Goal: Task Accomplishment & Management: Manage account settings

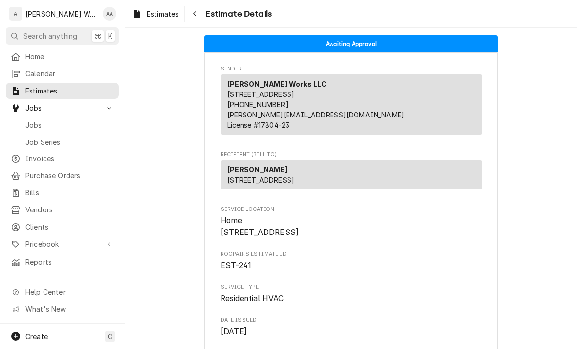
click at [35, 122] on span "Jobs" at bounding box center [69, 125] width 89 height 10
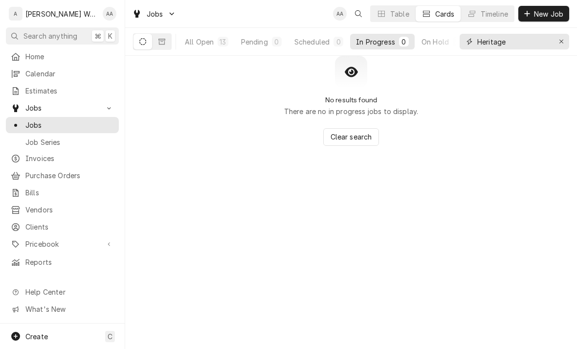
click at [559, 39] on icon "Erase input" at bounding box center [561, 41] width 5 height 7
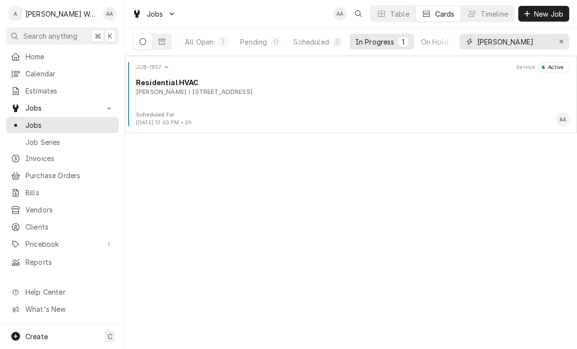
type input "Zach"
click at [152, 100] on div "JOB-1857 Service Active Residential HVAC Zachary Cook 1702 A Avenue, Plattsmout…" at bounding box center [351, 86] width 444 height 49
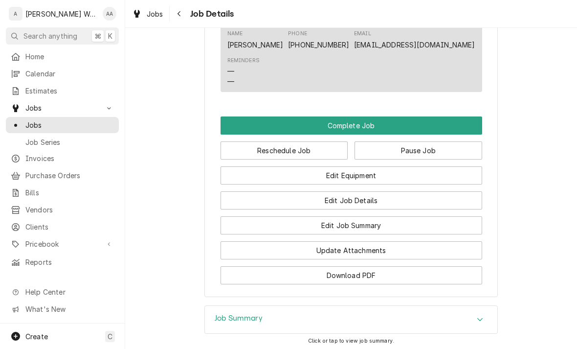
scroll to position [730, 0]
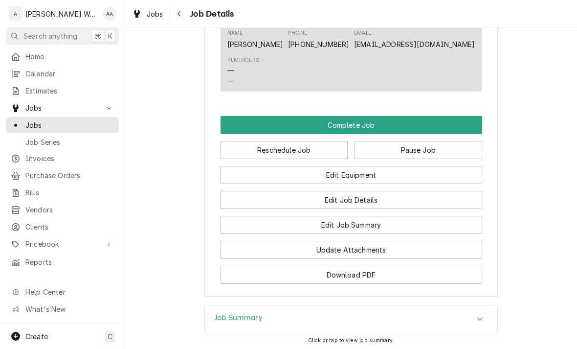
click at [456, 226] on button "Edit Job Summary" at bounding box center [352, 225] width 262 height 18
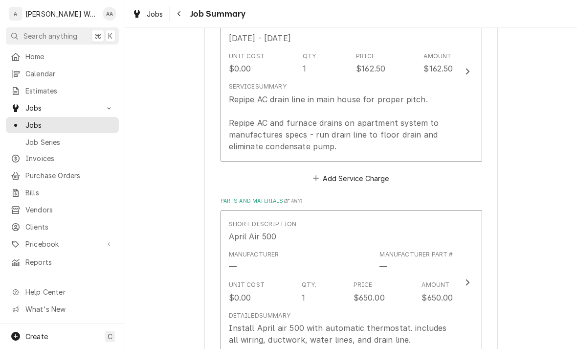
scroll to position [302, 0]
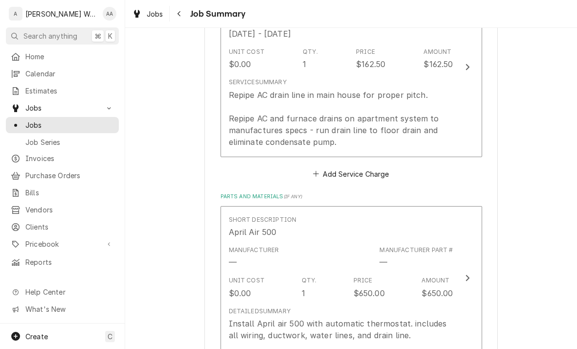
click at [373, 177] on button "Add Service Charge" at bounding box center [351, 174] width 79 height 14
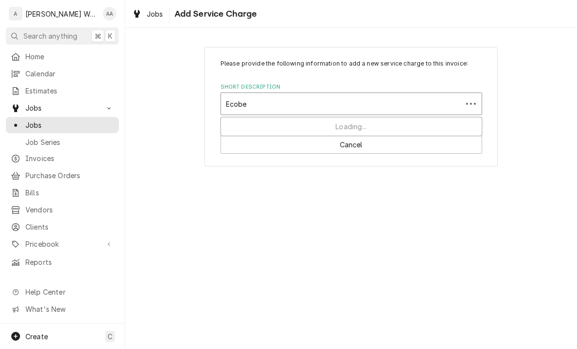
type input "Ecobee"
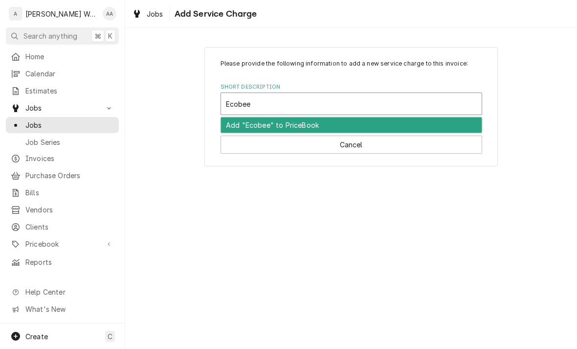
click at [236, 124] on div "Add "Ecobee" to PriceBook" at bounding box center [351, 124] width 261 height 15
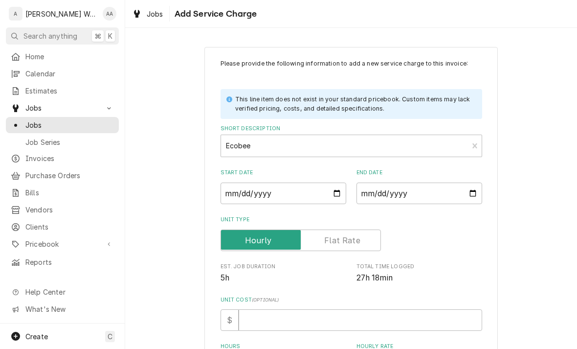
type textarea "x"
click at [232, 195] on input "Start Date" at bounding box center [284, 193] width 126 height 22
type input "2025-09-26"
type textarea "x"
type input "2025-09-25"
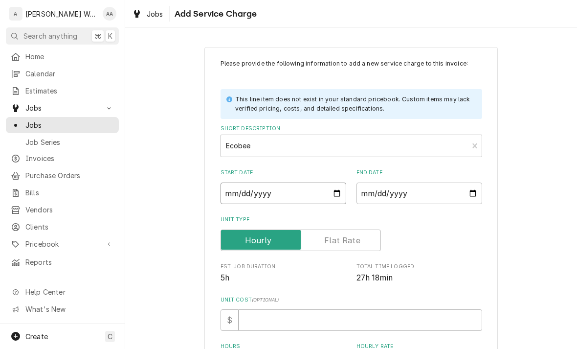
type textarea "x"
click at [458, 193] on input "End Date" at bounding box center [420, 193] width 126 height 22
type input "2025-09-26"
type textarea "x"
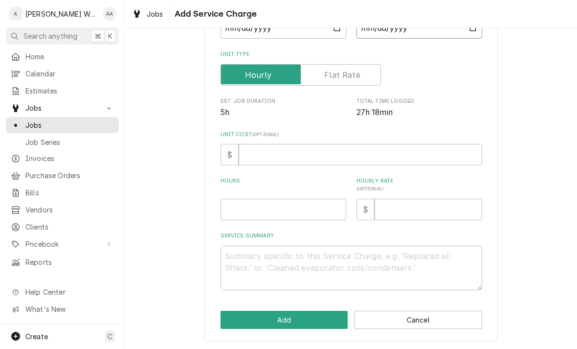
scroll to position [165, 0]
click at [231, 210] on input "Hours" at bounding box center [284, 210] width 126 height 22
click at [316, 78] on input "Unit Type" at bounding box center [301, 76] width 152 height 22
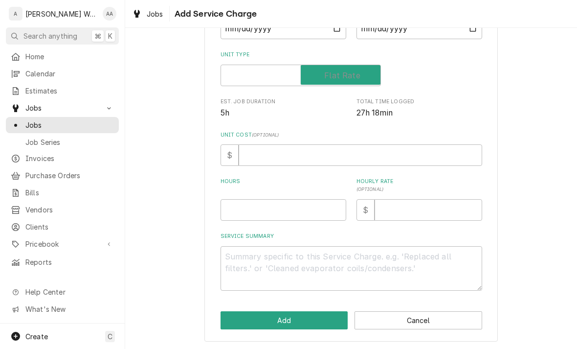
checkbox input "true"
type textarea "x"
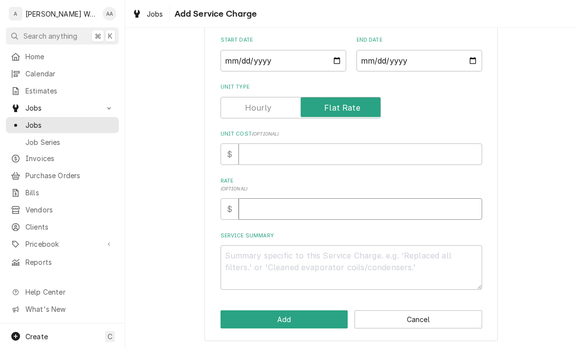
click at [250, 206] on input "Rate ( optional )" at bounding box center [361, 209] width 244 height 22
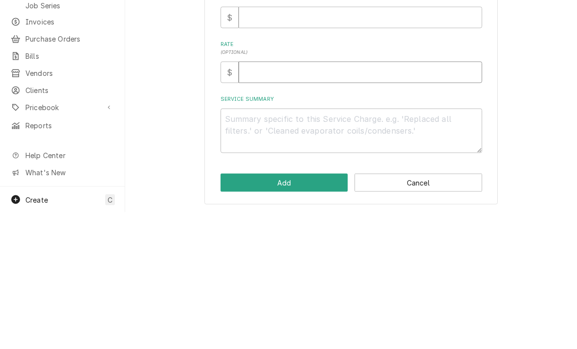
type input "5"
type textarea "x"
type input "50"
type textarea "x"
type input "500"
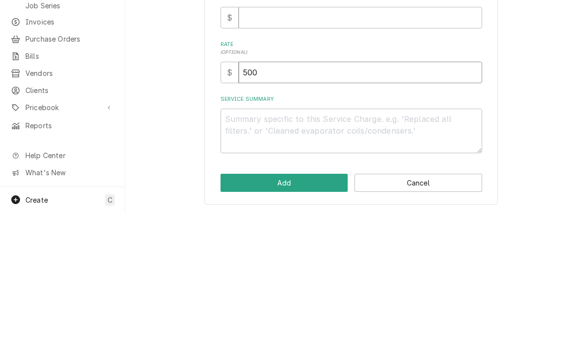
type textarea "x"
type input "500"
click at [242, 245] on textarea "Service Summary" at bounding box center [352, 267] width 262 height 45
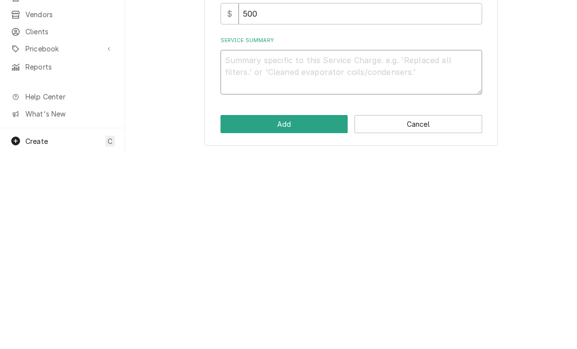
type textarea "x"
type textarea "Ec"
type textarea "x"
type textarea "Eco"
type textarea "x"
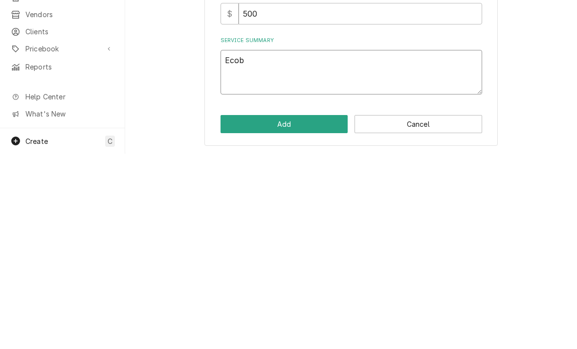
type textarea "Ecobe"
type textarea "x"
type textarea "Ecobee"
type textarea "x"
type textarea "Ecobee s"
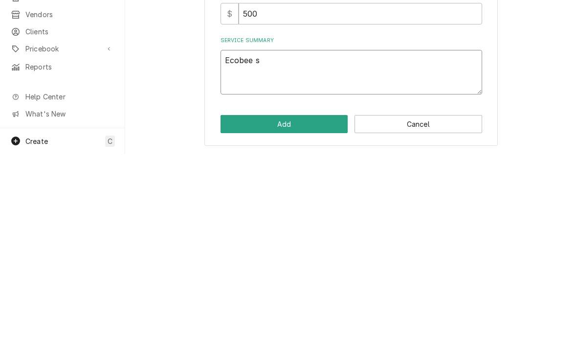
type textarea "x"
type textarea "Ecobee sm"
type textarea "x"
type textarea "Ecobee sma"
type textarea "x"
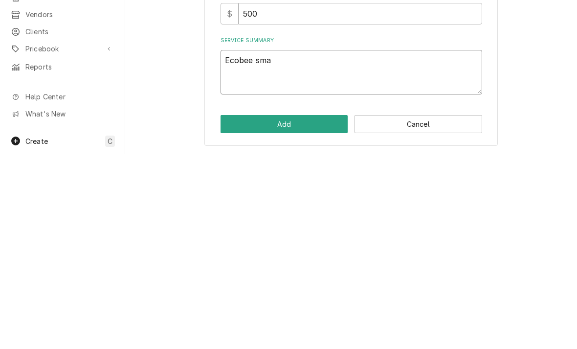
type textarea "Ecobee smar"
type textarea "x"
type textarea "Ecobee smart"
type textarea "x"
type textarea "Ecobee smart"
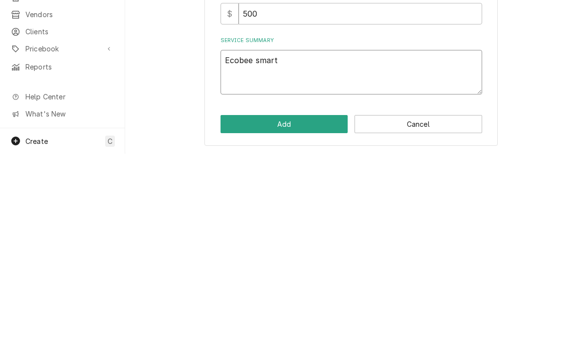
type textarea "x"
type textarea "Ecobee smart t"
type textarea "x"
type textarea "Ecobee smart th"
type textarea "x"
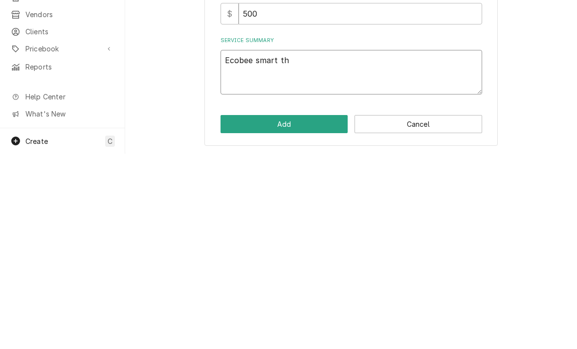
type textarea "Ecobee smart the"
type textarea "x"
type textarea "Ecobee smart ther"
type textarea "x"
type textarea "Ecobee smart therm"
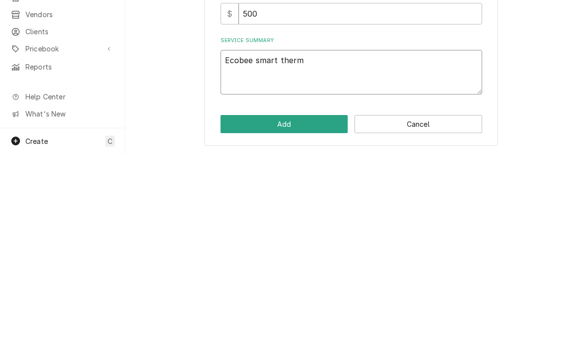
type textarea "x"
type textarea "Ecobee smart thermos"
type textarea "x"
type textarea "Ecobee smart thermost"
type textarea "x"
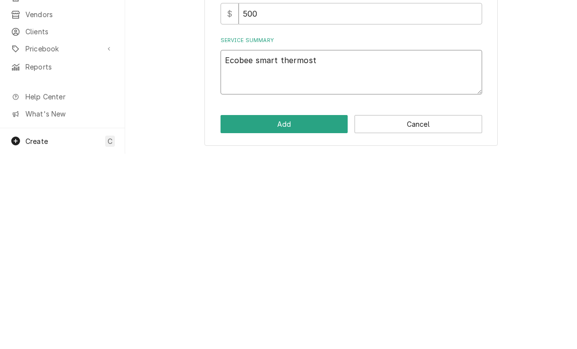
type textarea "Ecobee smart thermosta"
type textarea "x"
type textarea "Ecobee smart thermostat"
type textarea "x"
type textarea "Ecobee smart thermostat i"
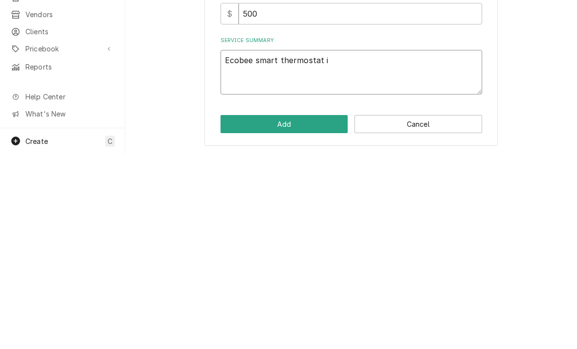
type textarea "x"
type textarea "Ecobee smart thermostat ins"
type textarea "x"
type textarea "Ecobee smart thermostat inst"
type textarea "x"
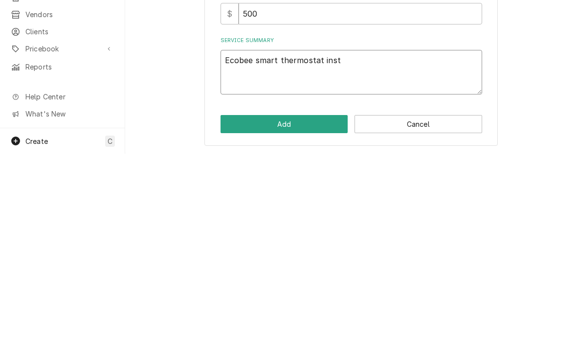
type textarea "Ecobee smart thermostat insta"
type textarea "x"
type textarea "Ecobee smart thermostat instal"
type textarea "x"
type textarea "Ecobee smart thermostat install"
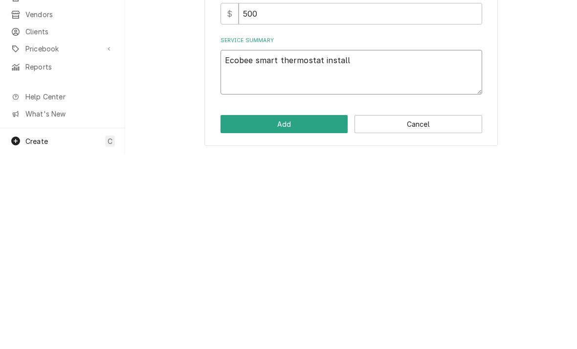
type textarea "x"
type textarea "Ecobee smart thermostat install"
type textarea "x"
type textarea "Ecobee smart thermostat install."
type textarea "x"
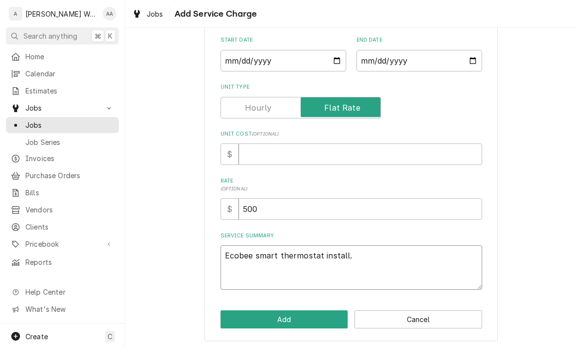
type textarea "Ecobee smart thermostat install."
click at [253, 157] on input "Unit Cost ( optional )" at bounding box center [361, 154] width 244 height 22
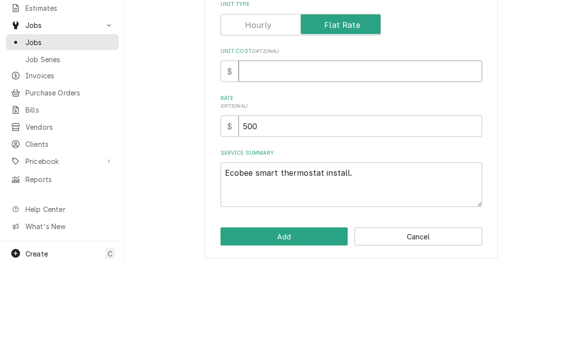
type input "2"
type textarea "x"
type input "27"
type textarea "x"
type input "275"
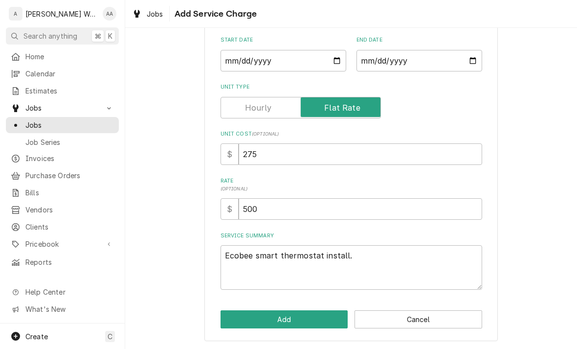
click at [230, 316] on button "Add" at bounding box center [285, 319] width 128 height 18
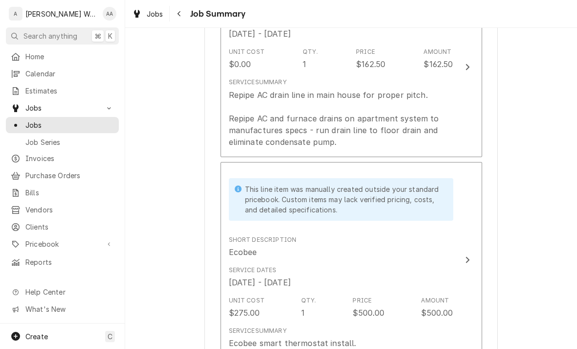
click at [452, 296] on div "Amount $500.00" at bounding box center [437, 307] width 32 height 22
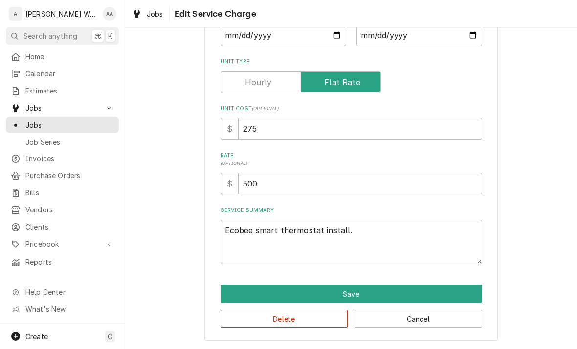
scroll to position [158, 0]
click at [450, 233] on textarea "Ecobee smart thermostat install." at bounding box center [352, 242] width 262 height 45
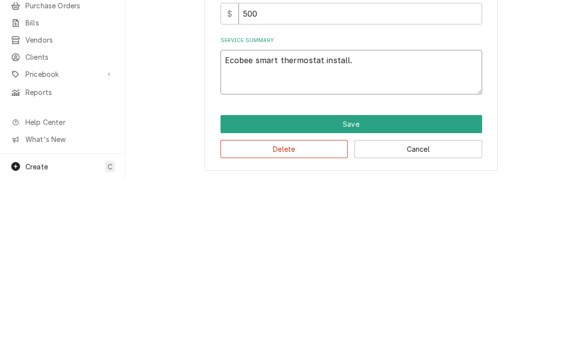
type textarea "x"
type textarea "Ecobee smart thermostat install."
type textarea "x"
type textarea "Ecobee smart thermostat install. P"
type textarea "x"
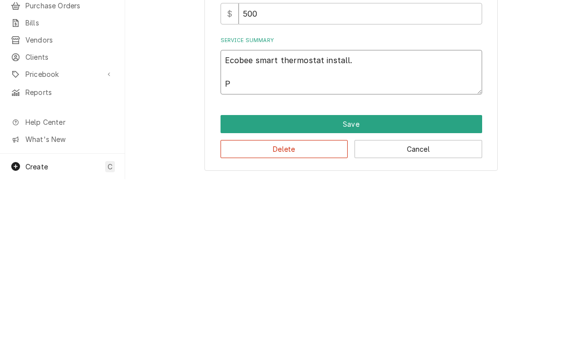
type textarea "Ecobee smart thermostat install. Pu"
type textarea "x"
type textarea "Ecobee smart thermostat install. Pul"
type textarea "x"
type textarea "Ecobee smart thermostat install. Pull"
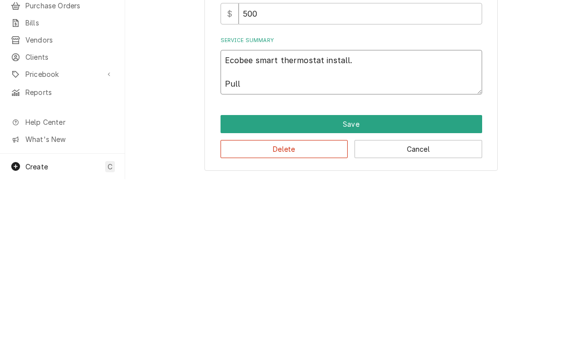
type textarea "x"
type textarea "Ecobee smart thermostat install. Pulle"
type textarea "x"
type textarea "Ecobee smart thermostat install. Pulled"
type textarea "x"
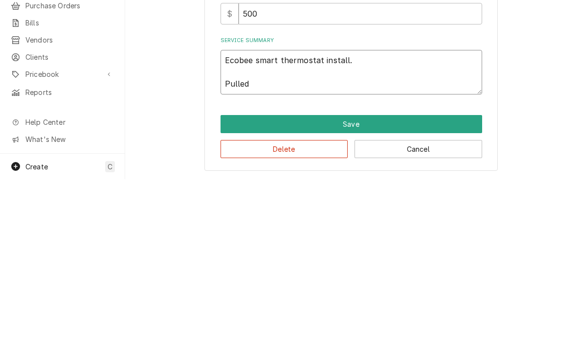
type textarea "Ecobee smart thermostat install. Pulled n"
type textarea "x"
type textarea "Ecobee smart thermostat install. Pulled ne"
type textarea "x"
type textarea "Ecobee smart thermostat install. Pulled new"
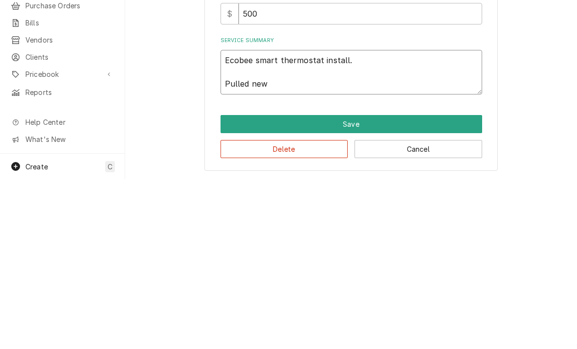
type textarea "x"
type textarea "Ecobee smart thermostat install. Pulled new"
type textarea "x"
type textarea "Ecobee smart thermostat install. Pulled new w"
type textarea "x"
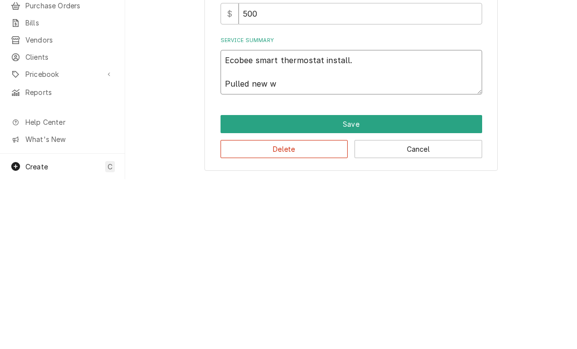
type textarea "Ecobee smart thermostat install. Pulled new wi"
type textarea "x"
type textarea "Ecobee smart thermostat install. Pulled new wir"
type textarea "x"
type textarea "Ecobee smart thermostat install. Pulled new wire"
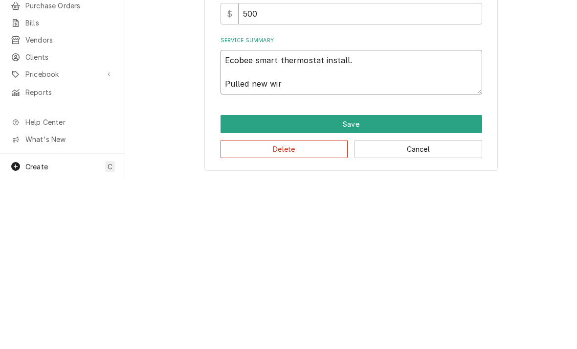
type textarea "x"
type textarea "Ecobee smart thermostat install. Pulled new wire"
type textarea "x"
type textarea "Ecobee smart thermostat install. Pulled new wire a"
type textarea "x"
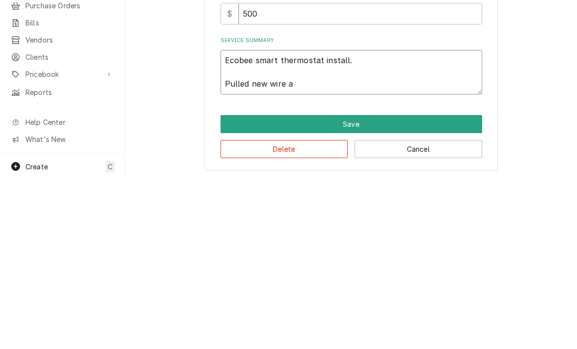
type textarea "Ecobee smart thermostat install. Pulled new wire an"
type textarea "x"
type textarea "Ecobee smart thermostat install. Pulled new wire and"
type textarea "x"
type textarea "Ecobee smart thermostat install. Pulled new wire and"
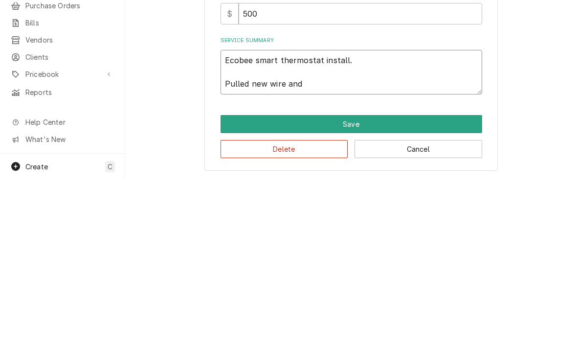
type textarea "x"
type textarea "Ecobee smart thermostat install. Pulled new wire and s"
type textarea "x"
type textarea "Ecobee smart thermostat install. Pulled new wire and se"
type textarea "x"
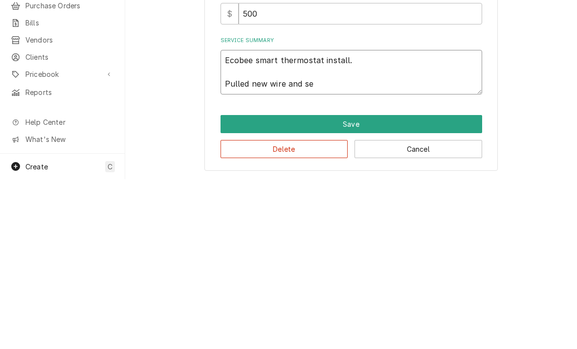
type textarea "Ecobee smart thermostat install. Pulled new wire and set"
type textarea "x"
type textarea "Ecobee smart thermostat install. Pulled new wire and set"
type textarea "x"
type textarea "Ecobee smart thermostat install. Pulled new wire and set u"
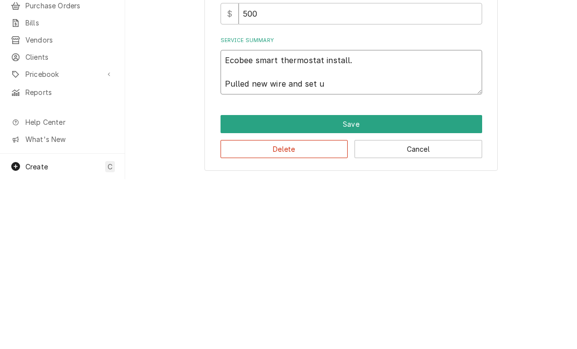
type textarea "x"
type textarea "Ecobee smart thermostat install. Pulled new wire and set up"
type textarea "x"
type textarea "Ecobee smart thermostat install. Pulled new wire and set up t"
type textarea "x"
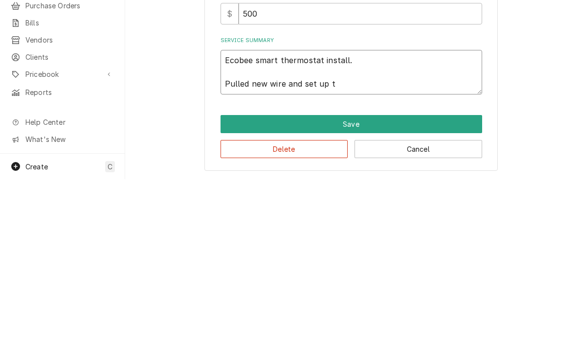
type textarea "Ecobee smart thermostat install. Pulled new wire and set up th"
type textarea "x"
type textarea "Ecobee smart thermostat install. Pulled new wire and set up ther"
type textarea "x"
type textarea "Ecobee smart thermostat install. Pulled new wire and set up therm"
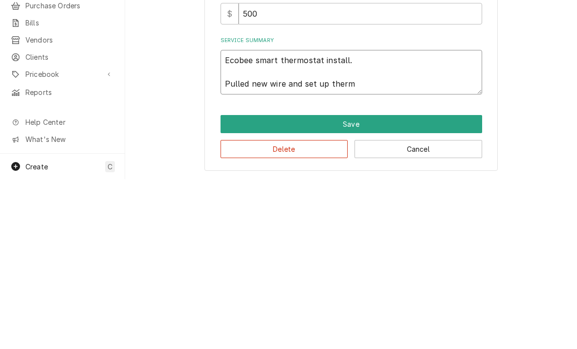
type textarea "x"
type textarea "Ecobee smart thermostat install. Pulled new wire and set up thermos"
type textarea "x"
type textarea "Ecobee smart thermostat install. Pulled new wire and set up thermost"
type textarea "x"
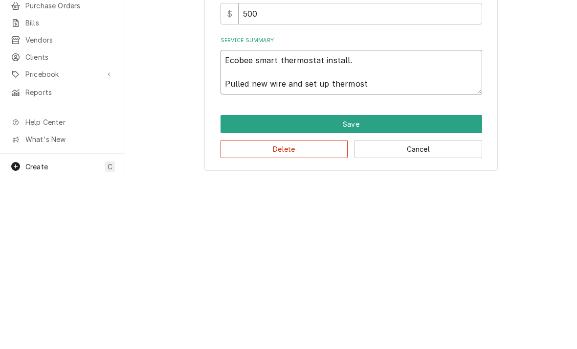
type textarea "Ecobee smart thermostat install. Pulled new wire and set up thermosts"
type textarea "x"
type textarea "Ecobee smart thermostat install. Pulled new wire and set up thermostst"
type textarea "x"
type textarea "Ecobee smart thermostat install. Pulled new wire and set up thermostat"
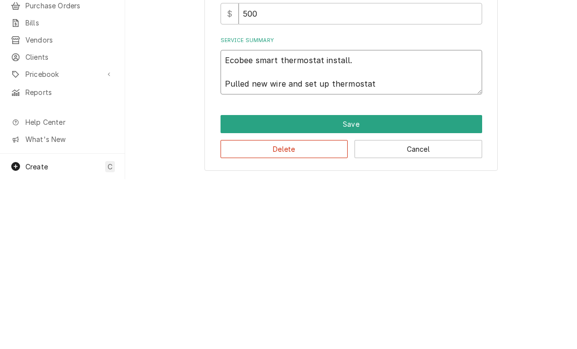
type textarea "x"
type textarea "Ecobee smart thermostat install. Pulled new wire and set up thermostat t"
type textarea "x"
type textarea "Ecobee smart thermostat install. Pulled new wire and set up thermostat to"
type textarea "x"
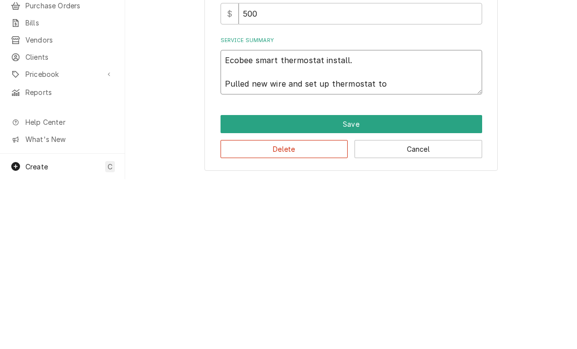
type textarea "Ecobee smart thermostat install. Pulled new wire and set up thermostat to c"
type textarea "x"
type textarea "Ecobee smart thermostat install. Pulled new wire and set up thermostat to co"
type textarea "x"
type textarea "Ecobee smart thermostat install. Pulled new wire and set up thermostat to con"
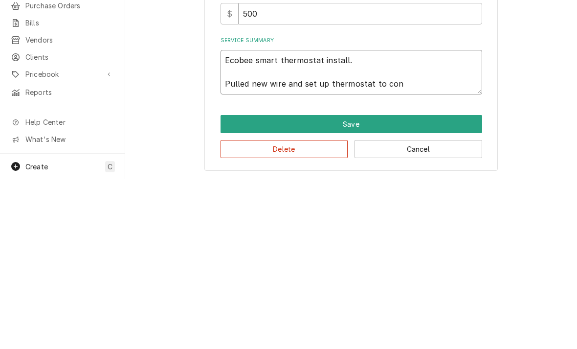
type textarea "x"
type textarea "Ecobee smart thermostat install. Pulled new wire and set up thermostat to cont"
type textarea "x"
type textarea "Ecobee smart thermostat install. Pulled new wire and set up thermostat to contr"
type textarea "x"
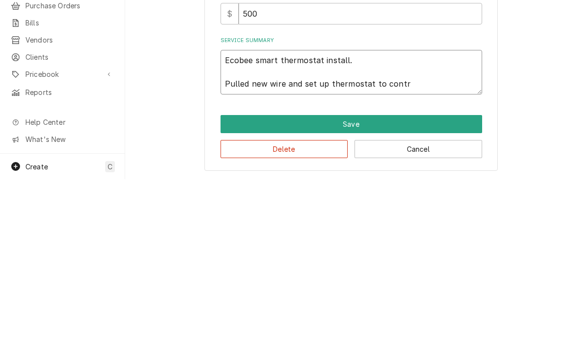
type textarea "Ecobee smart thermostat install. Pulled new wire and set up thermostat to contro"
type textarea "x"
type textarea "Ecobee smart thermostat install. Pulled new wire and set up thermostat to contr…"
type textarea "x"
type textarea "Ecobee smart thermostat install. Pulled new wire and set up thermostat to contr…"
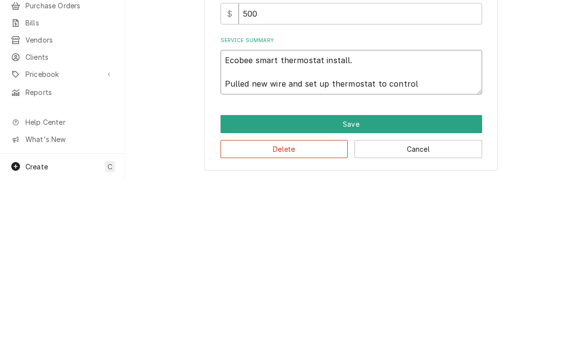
type textarea "x"
type textarea "Ecobee smart thermostat install. Pulled new wire and set up thermostat to contr…"
type textarea "x"
type textarea "Ecobee smart thermostat install. Pulled new wire and set up thermostat to contr…"
type textarea "x"
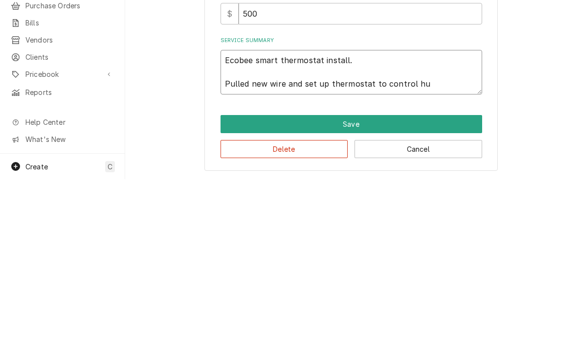
type textarea "Ecobee smart thermostat install. Pulled new wire and set up thermostat to contr…"
type textarea "x"
type textarea "Ecobee smart thermostat install. Pulled new wire and set up thermostat to contr…"
type textarea "x"
type textarea "Ecobee smart thermostat install. Pulled new wire and set up thermostat to contr…"
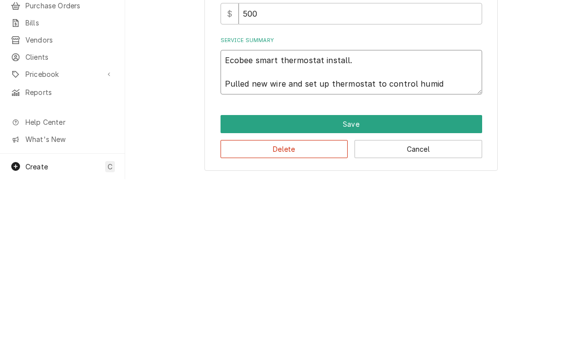
type textarea "x"
type textarea "Ecobee smart thermostat install. Pulled new wire and set up thermostat to contr…"
type textarea "x"
type textarea "Ecobee smart thermostat install. Pulled new wire and set up thermostat to contr…"
type textarea "x"
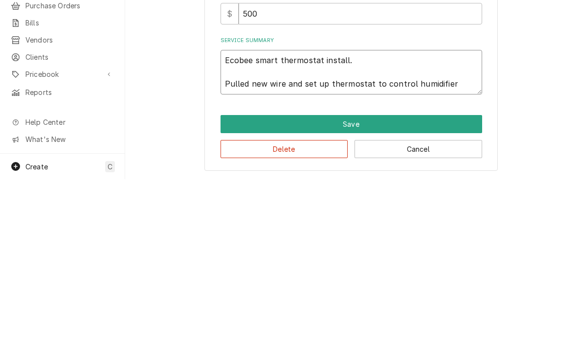
type textarea "Ecobee smart thermostat install. Pulled new wire and set up thermostat to contr…"
type textarea "x"
type textarea "Ecobee smart thermostat install. Pulled new wire and set up thermostat to contr…"
type textarea "x"
type textarea "Ecobee smart thermostat install. Pulled new wire and set up thermostat to contr…"
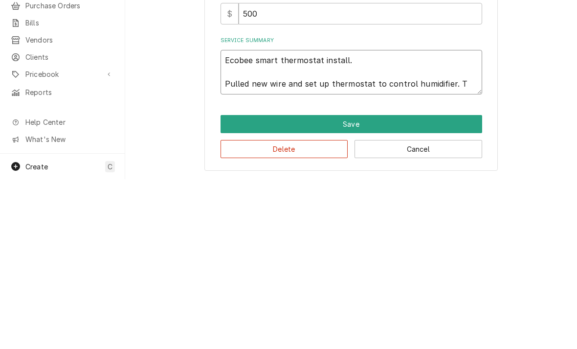
type textarea "x"
type textarea "Ecobee smart thermostat install. Pulled new wire and set up thermostat to contr…"
type textarea "x"
type textarea "Ecobee smart thermostat install. Pulled new wire and set up thermostat to contr…"
type textarea "x"
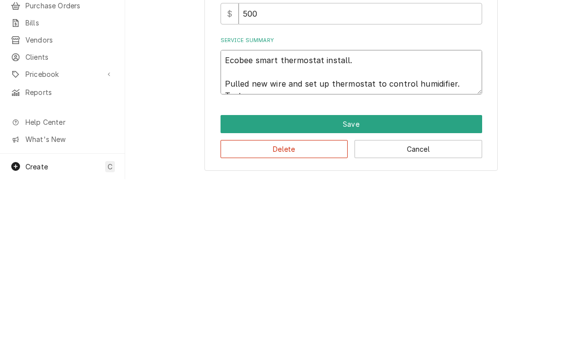
type textarea "Ecobee smart thermostat install. Pulled new wire and set up thermostat to contr…"
type textarea "x"
type textarea "Ecobee smart thermostat install. Pulled new wire and set up thermostat to contr…"
type textarea "x"
type textarea "Ecobee smart thermostat install. Pulled new wire and set up thermostat to contr…"
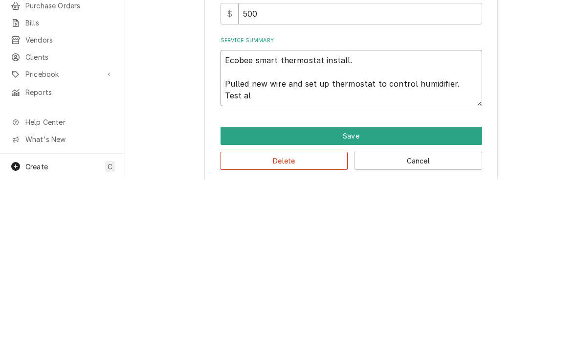
type textarea "x"
type textarea "Ecobee smart thermostat install. Pulled new wire and set up thermostat to contr…"
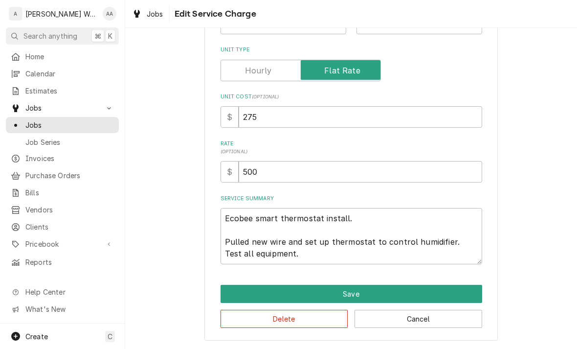
click at [469, 293] on button "Save" at bounding box center [352, 294] width 262 height 18
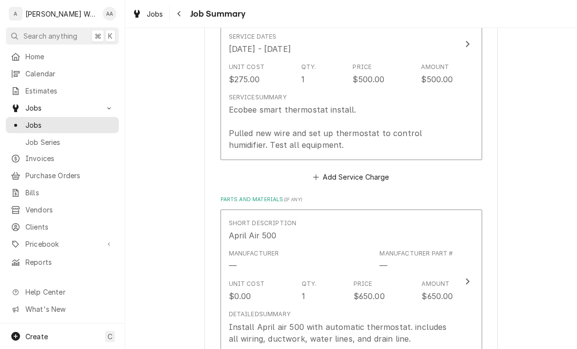
scroll to position [539, 0]
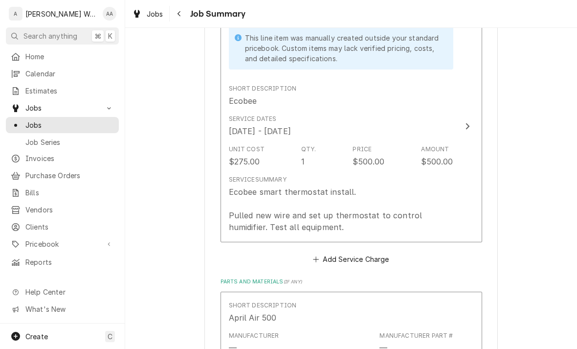
click at [240, 220] on div "Ecobee smart thermostat install. Pulled new wire and set up thermostat to contr…" at bounding box center [341, 209] width 224 height 47
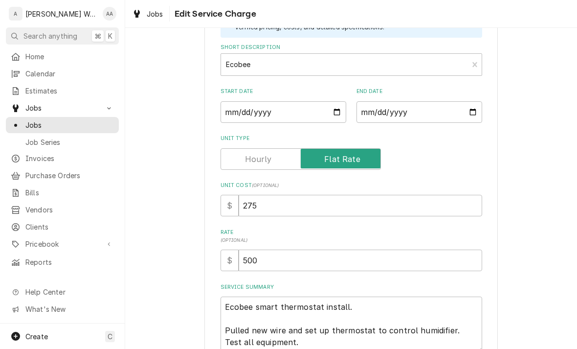
scroll to position [130, 0]
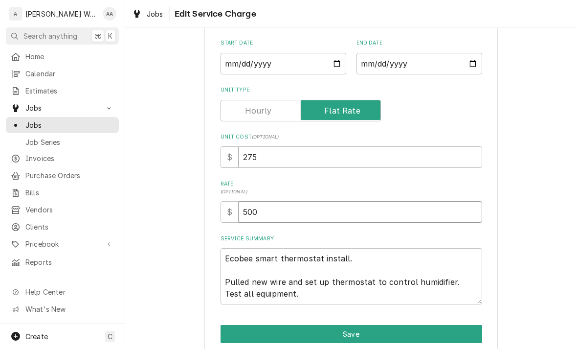
click at [271, 211] on input "500" at bounding box center [361, 212] width 244 height 22
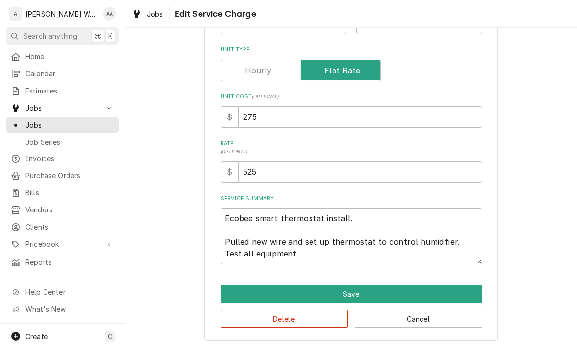
click at [461, 289] on button "Save" at bounding box center [352, 294] width 262 height 18
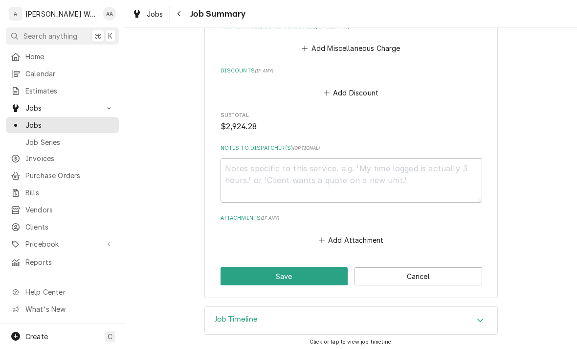
scroll to position [1316, 0]
click at [241, 272] on button "Save" at bounding box center [285, 276] width 128 height 18
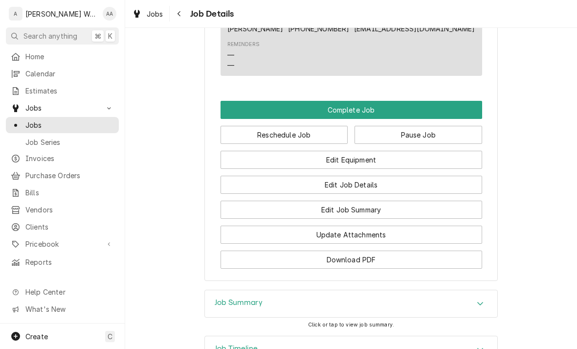
scroll to position [841, 0]
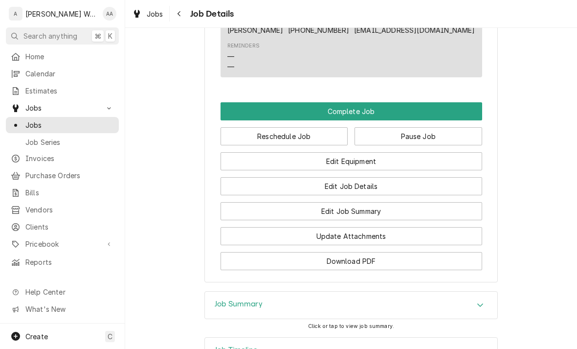
click at [449, 219] on button "Edit Job Summary" at bounding box center [352, 211] width 262 height 18
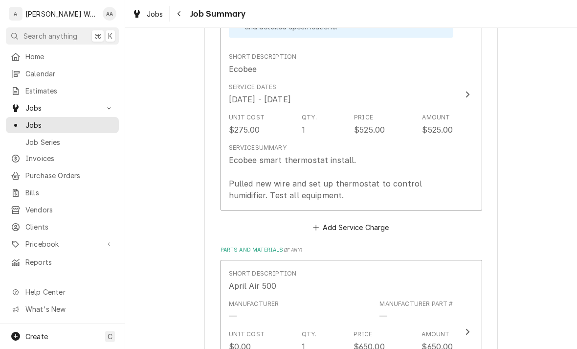
scroll to position [437, 0]
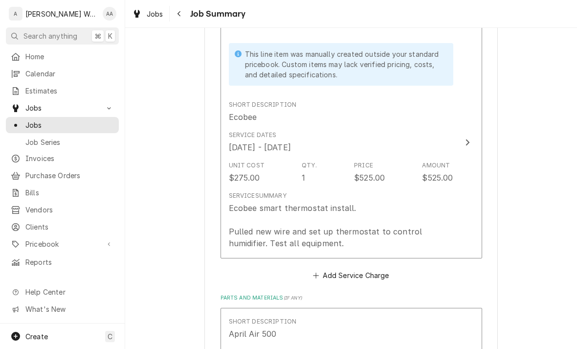
click at [454, 235] on button "This line item was manually created outside your standard pricebook. Custom ite…" at bounding box center [352, 143] width 262 height 232
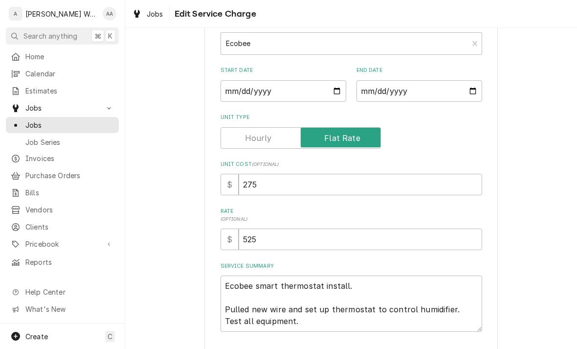
scroll to position [170, 0]
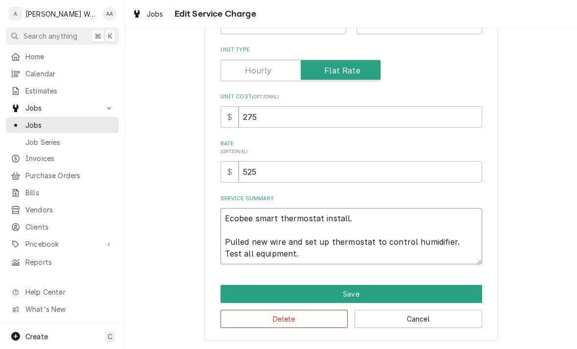
click at [265, 242] on textarea "Ecobee smart thermostat install. Pulled new wire and set up thermostat to contr…" at bounding box center [352, 236] width 262 height 56
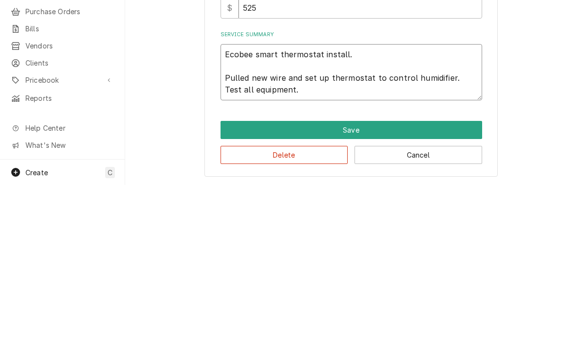
type textarea "x"
type textarea "Ecobee smart thermostat install. Pulled new 8 wire and set up thermostat to con…"
type textarea "x"
type textarea "Ecobee smart thermostat install. Pulled new 8 cwire and set up thermostat to co…"
type textarea "x"
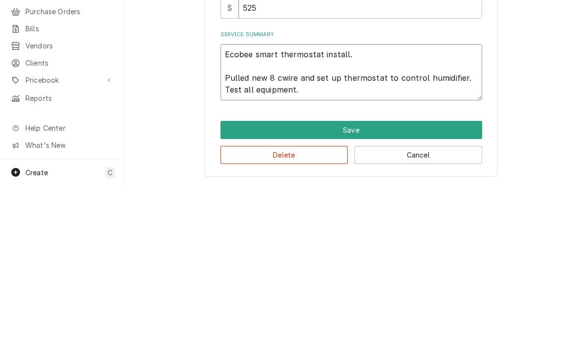
type textarea "Ecobee smart thermostat install. Pulled new 8 cowire and set up thermostat to c…"
type textarea "x"
type textarea "Ecobee smart thermostat install. Pulled new 8 conwire and set up thermostat to …"
type textarea "x"
type textarea "Ecobee smart thermostat install. Pulled new 8 condwire and set up thermostat to…"
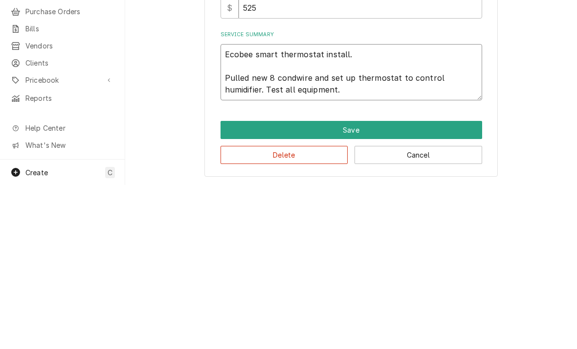
type textarea "x"
type textarea "Ecobee smart thermostat install. Pulled new 8 conducwire and set up thermostat …"
type textarea "x"
type textarea "Ecobee smart thermostat install. Pulled new 8 conductwire and set up thermostat…"
type textarea "x"
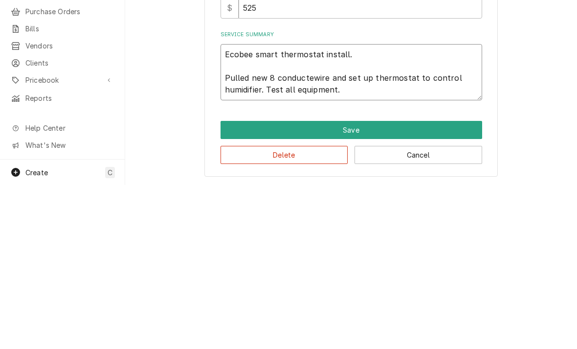
type textarea "Ecobee smart thermostat install. Pulled new 8 conducterwire and set up thermost…"
type textarea "x"
type textarea "Ecobee smart thermostat install. Pulled new 8 conductor wire and set up thermos…"
click at [237, 285] on button "Save" at bounding box center [352, 294] width 262 height 18
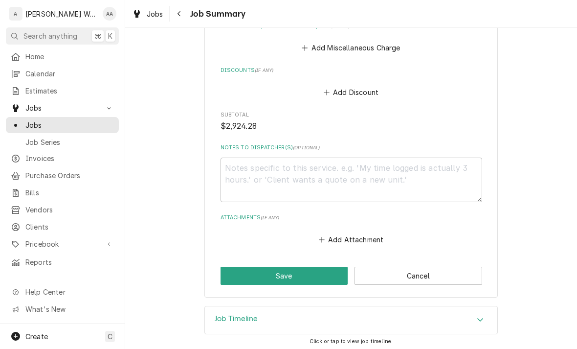
click at [244, 269] on button "Save" at bounding box center [285, 276] width 128 height 18
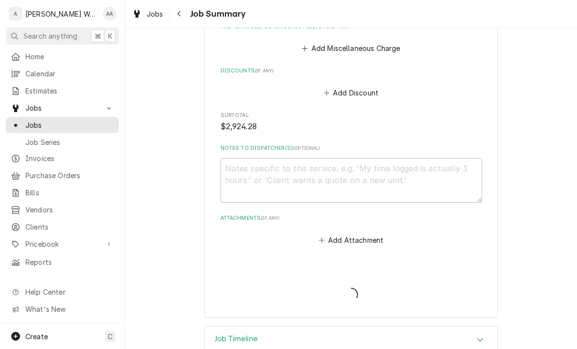
type textarea "x"
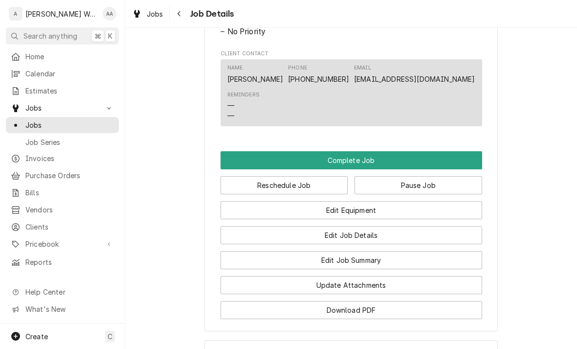
scroll to position [800, 0]
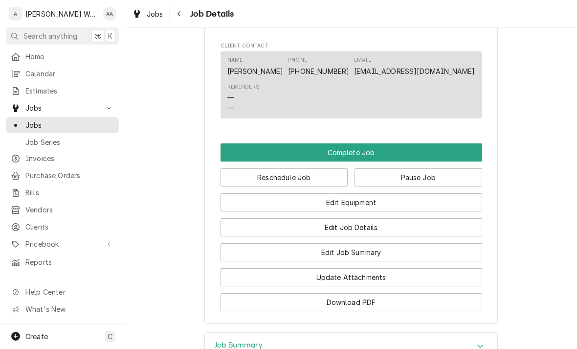
click at [462, 199] on button "Edit Equipment" at bounding box center [352, 202] width 262 height 18
click at [232, 148] on button "Complete Job" at bounding box center [352, 152] width 262 height 18
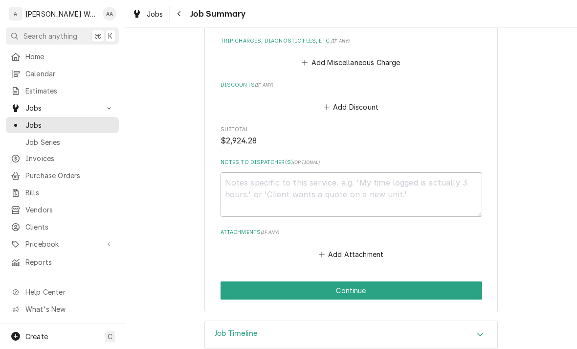
scroll to position [1316, 0]
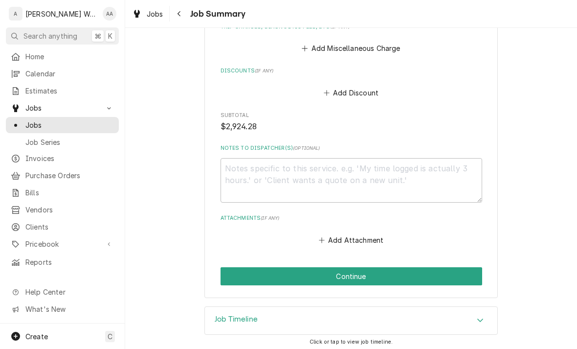
click at [459, 276] on button "Continue" at bounding box center [352, 276] width 262 height 18
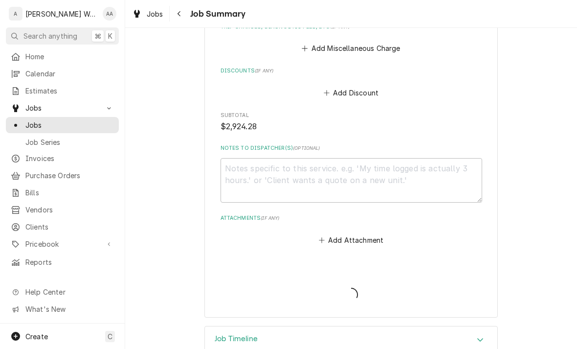
type textarea "x"
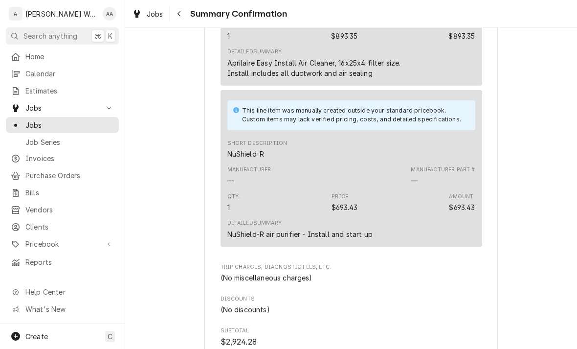
scroll to position [1121, 0]
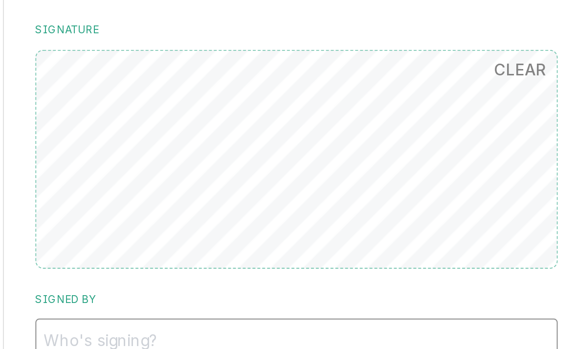
click at [221, 237] on input "Signed By" at bounding box center [352, 248] width 262 height 22
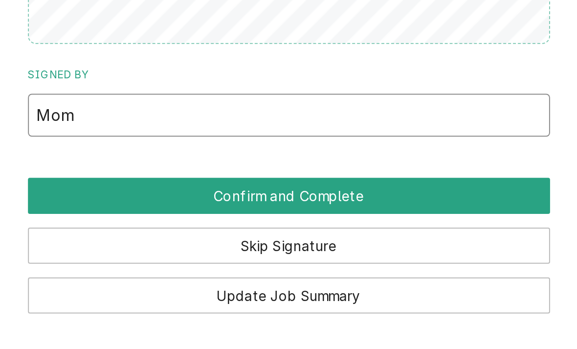
type input "Mom"
click at [221, 279] on button "Confirm and Complete" at bounding box center [352, 288] width 262 height 18
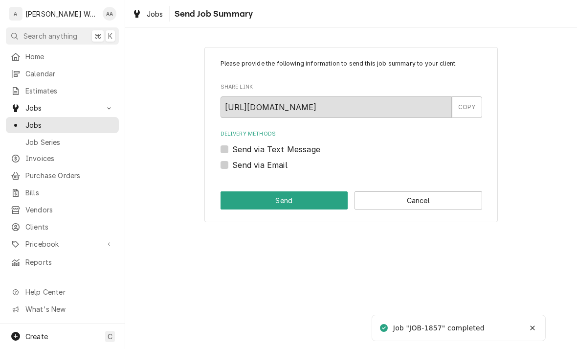
click at [442, 200] on button "Cancel" at bounding box center [419, 200] width 128 height 18
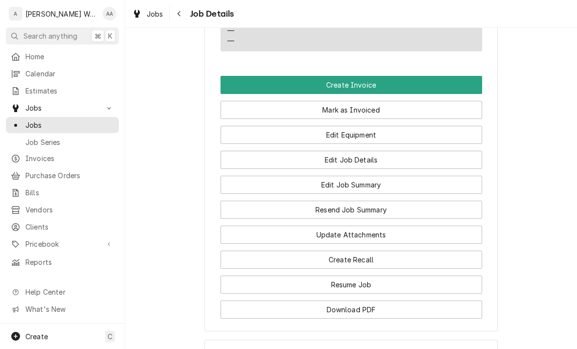
scroll to position [656, 0]
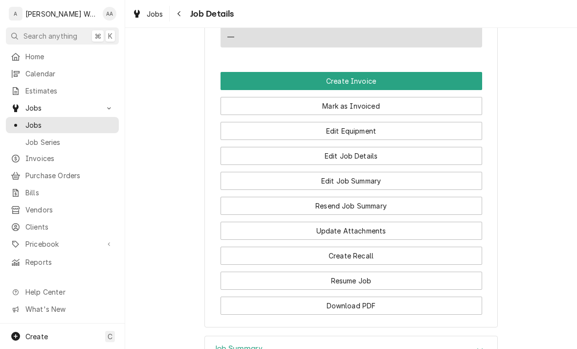
click at [454, 82] on button "Create Invoice" at bounding box center [352, 81] width 262 height 18
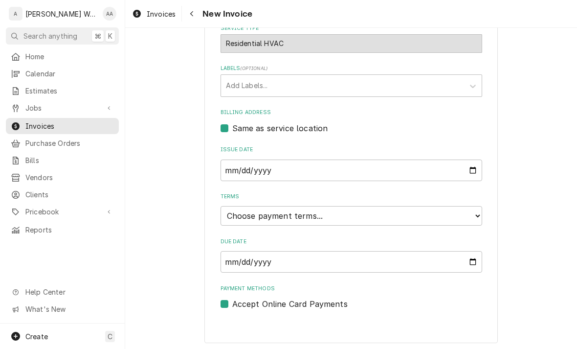
scroll to position [244, 0]
click at [462, 212] on select "Choose payment terms... Same Day Net 7 Net 14 Net 21 Net 30 Net 45 Net 60 Net 90" at bounding box center [352, 216] width 262 height 20
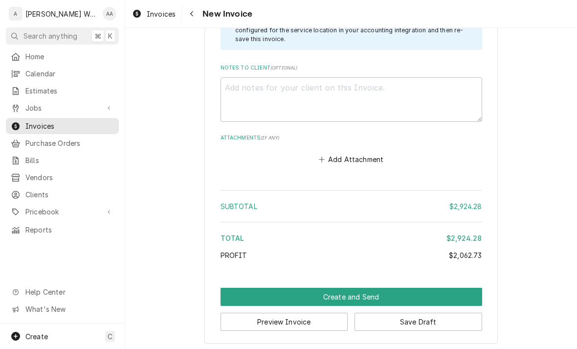
click at [461, 290] on button "Create and Send" at bounding box center [352, 297] width 262 height 18
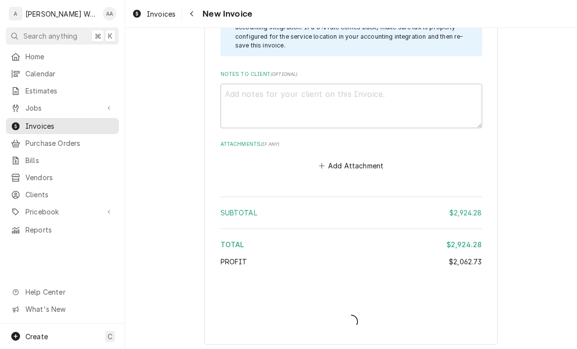
type textarea "x"
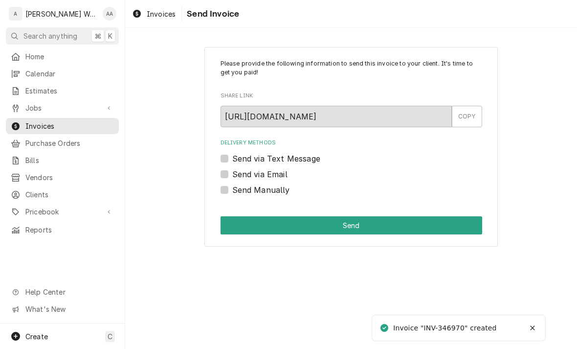
click at [232, 174] on label "Send via Email" at bounding box center [259, 174] width 55 height 12
click at [232, 174] on input "Send via Email" at bounding box center [363, 179] width 262 height 22
checkbox input "true"
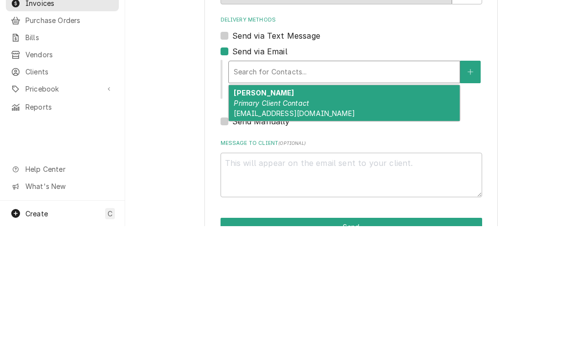
click at [250, 232] on span "[EMAIL_ADDRESS][DOMAIN_NAME]" at bounding box center [294, 236] width 121 height 8
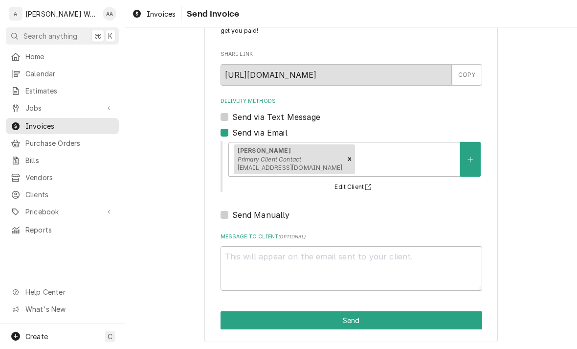
scroll to position [41, 0]
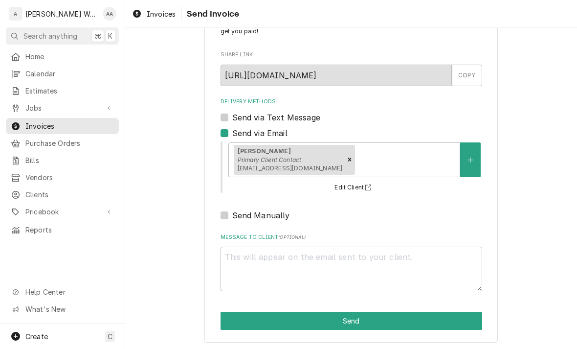
click at [233, 317] on button "Send" at bounding box center [352, 321] width 262 height 18
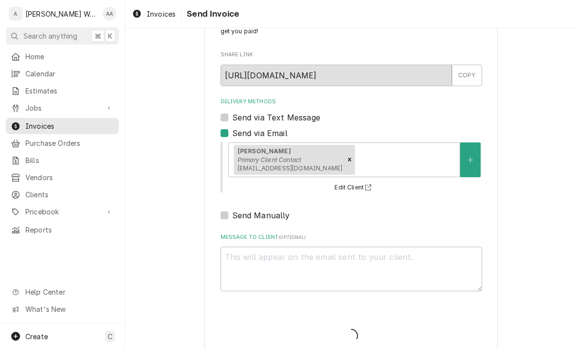
type textarea "x"
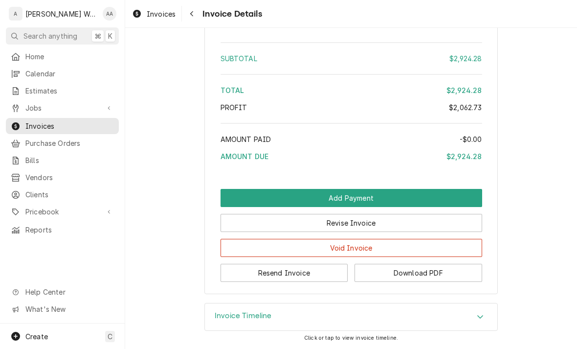
scroll to position [1497, 0]
click at [245, 272] on button "Resend Invoice" at bounding box center [285, 273] width 128 height 18
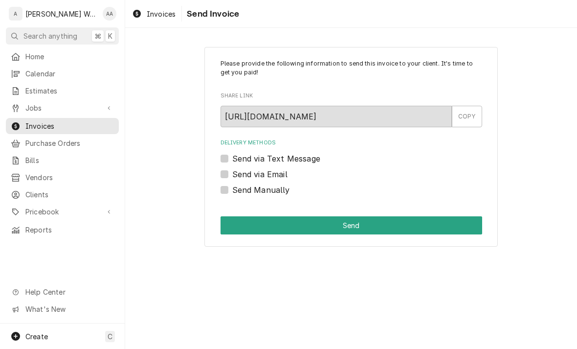
click at [232, 155] on label "Send via Text Message" at bounding box center [276, 159] width 88 height 12
click at [232, 155] on input "Send via Text Message" at bounding box center [363, 164] width 262 height 22
checkbox input "true"
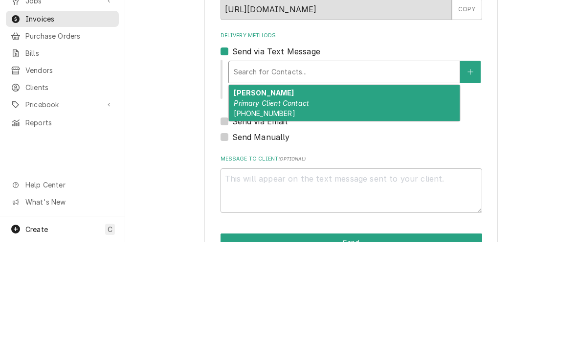
click at [252, 206] on em "Primary Client Contact" at bounding box center [271, 210] width 75 height 8
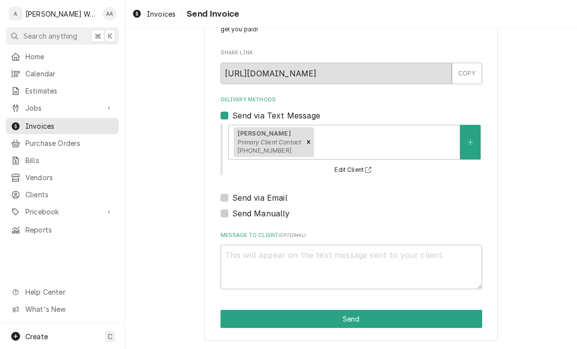
scroll to position [41, 0]
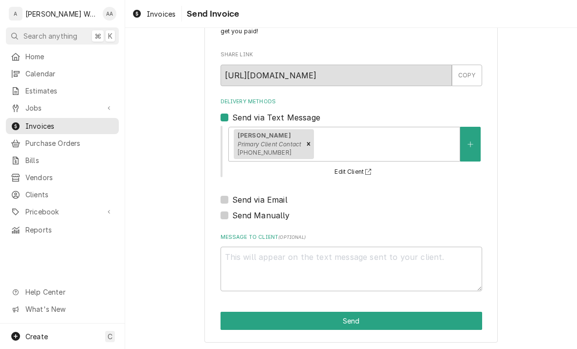
click at [240, 317] on button "Send" at bounding box center [352, 321] width 262 height 18
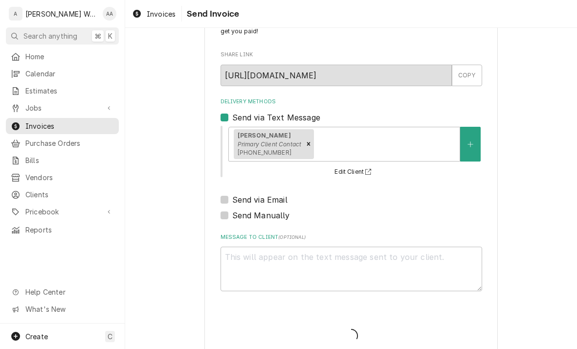
type textarea "x"
